Goal: Information Seeking & Learning: Learn about a topic

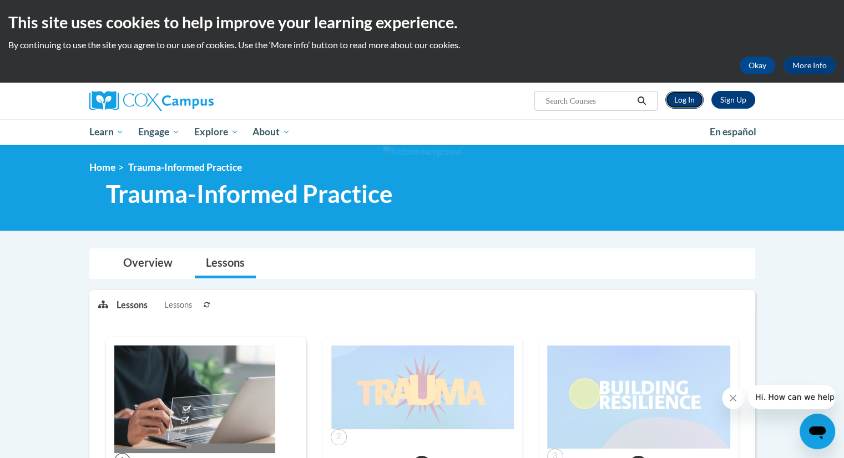
click at [680, 104] on link "Log In" at bounding box center [684, 100] width 38 height 18
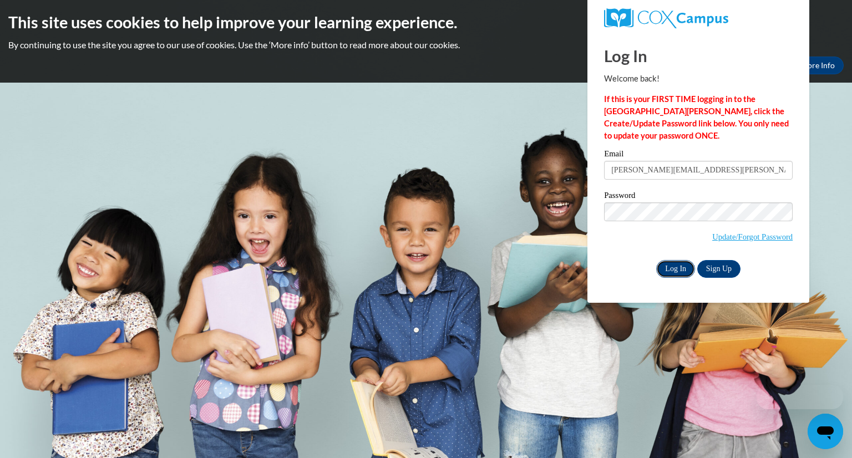
click at [666, 268] on input "Log In" at bounding box center [675, 269] width 39 height 18
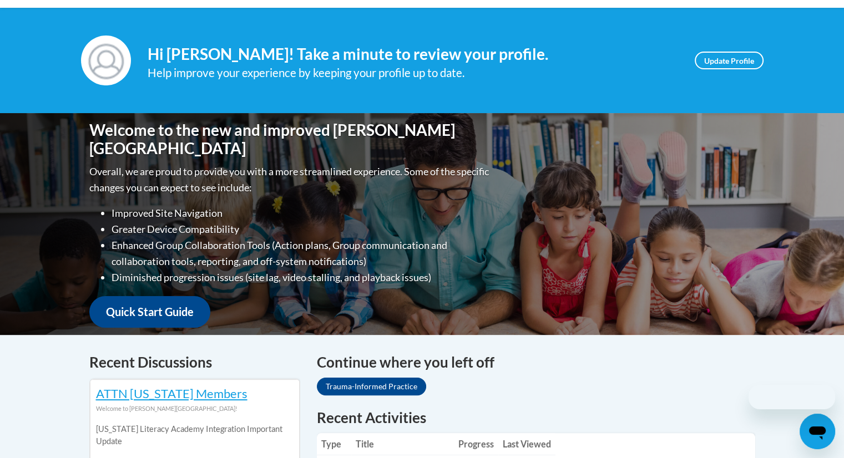
scroll to position [333, 0]
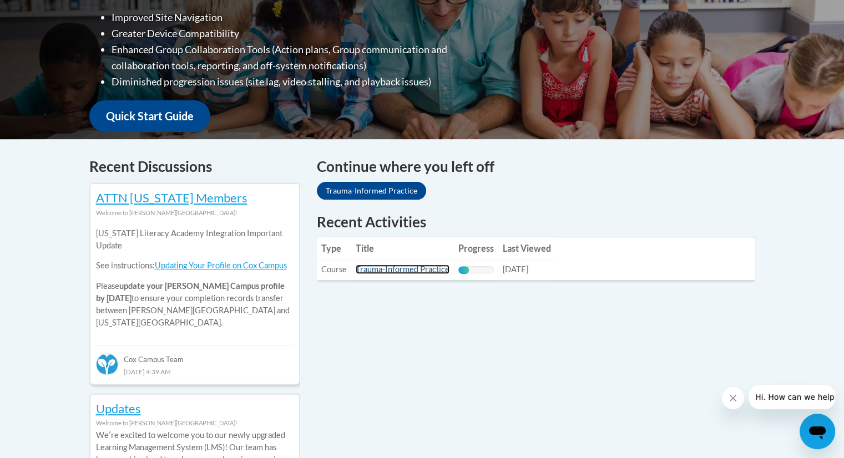
click at [424, 271] on link "Trauma-Informed Practice" at bounding box center [402, 269] width 94 height 9
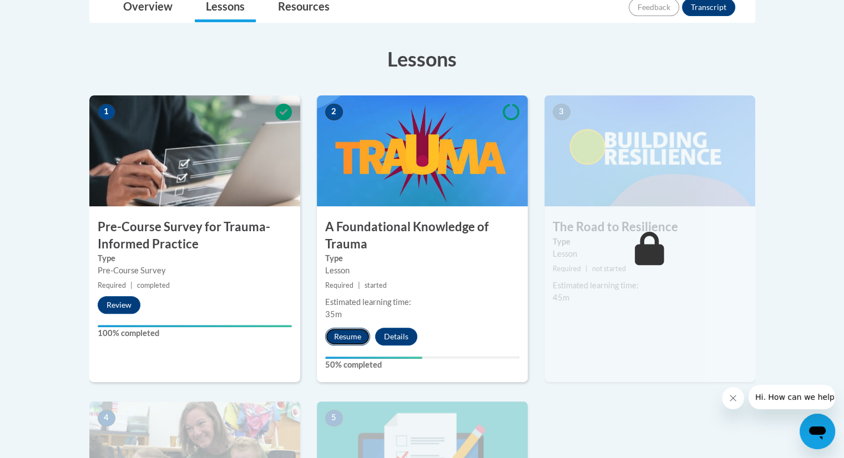
click at [352, 340] on button "Resume" at bounding box center [347, 337] width 45 height 18
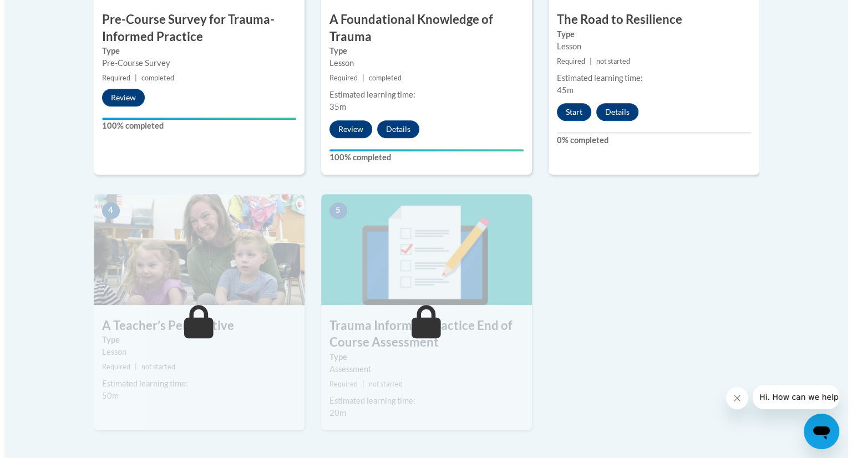
scroll to position [277, 0]
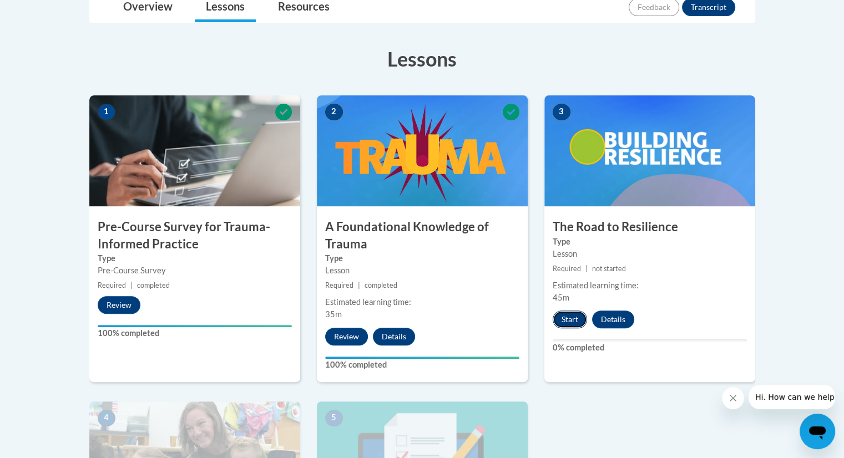
click at [576, 316] on button "Start" at bounding box center [569, 320] width 34 height 18
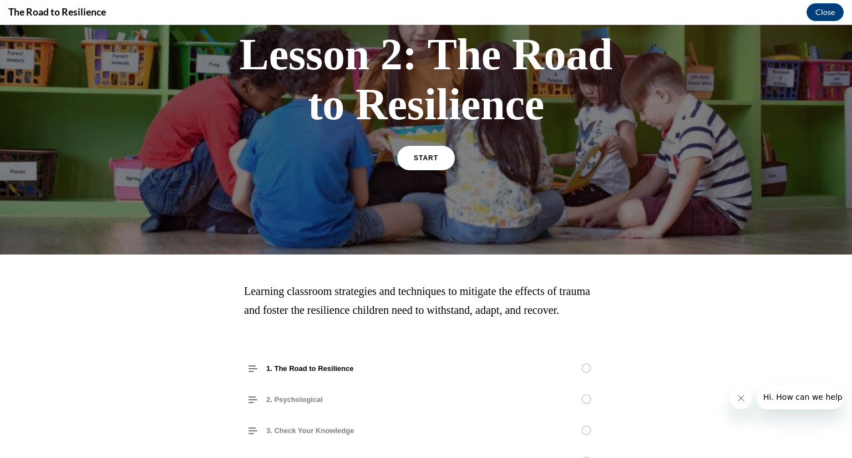
scroll to position [64, 0]
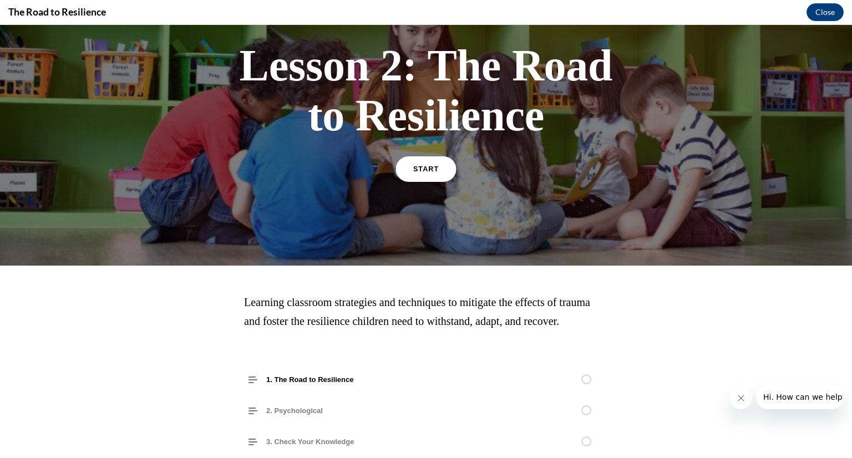
click at [438, 170] on link "START" at bounding box center [425, 169] width 60 height 26
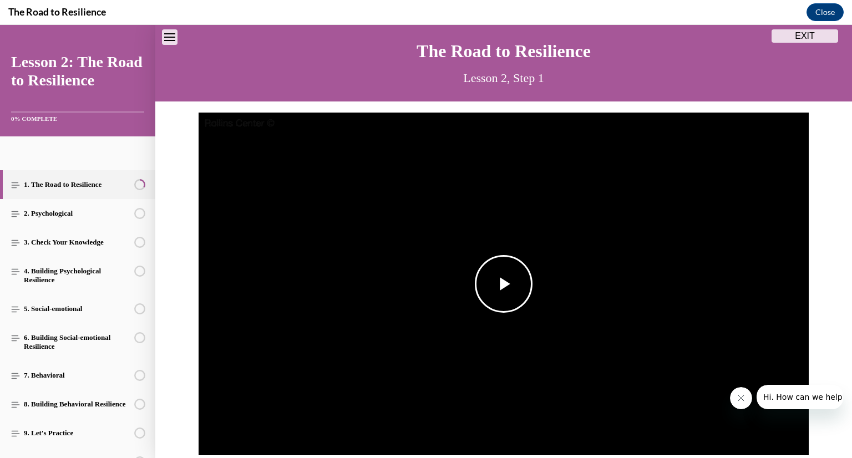
scroll to position [33, 0]
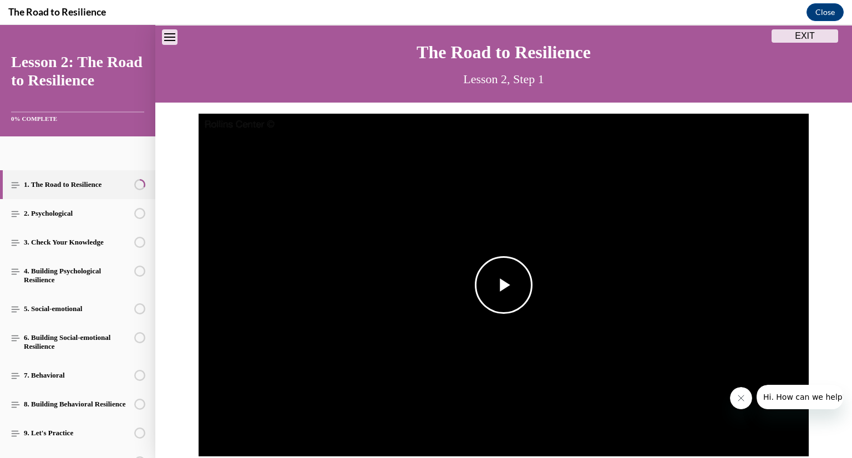
click at [504, 285] on span "Video player" at bounding box center [504, 285] width 0 height 0
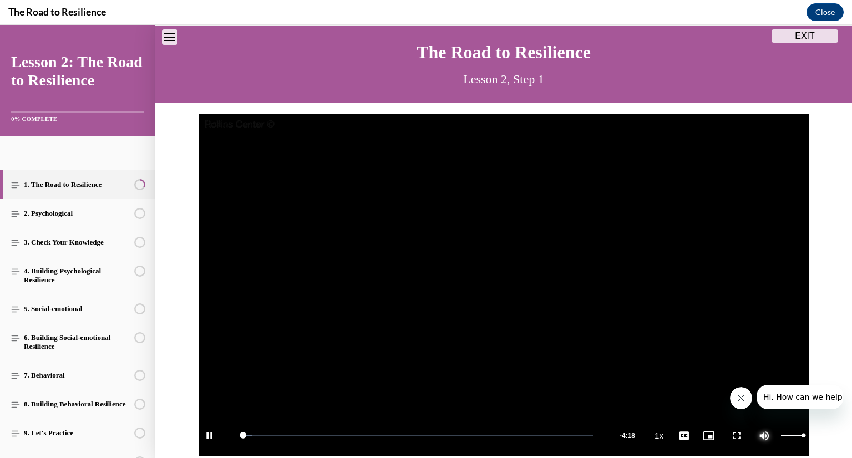
click at [765, 436] on span "Video player" at bounding box center [764, 436] width 22 height 0
